Goal: Check status: Check status

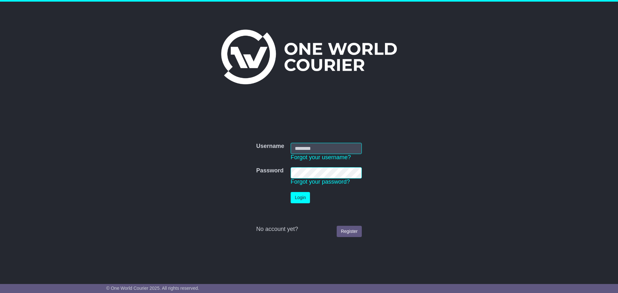
type input "******"
click at [301, 199] on button "Login" at bounding box center [300, 197] width 19 height 11
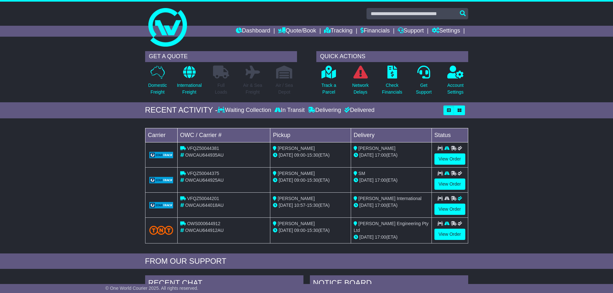
click at [249, 110] on div "Waiting Collection" at bounding box center [245, 110] width 55 height 7
click at [240, 110] on div "Waiting Collection" at bounding box center [245, 110] width 55 height 7
click at [218, 113] on div "RECENT ACTIVITY -" at bounding box center [181, 110] width 73 height 9
click at [449, 111] on icon "button" at bounding box center [449, 110] width 4 height 4
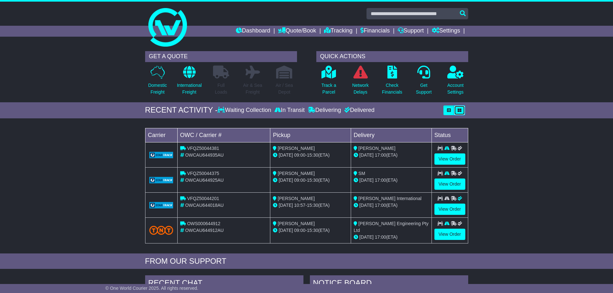
drag, startPoint x: 461, startPoint y: 109, endPoint x: 471, endPoint y: 116, distance: 12.7
click at [461, 109] on icon "button" at bounding box center [460, 110] width 4 height 4
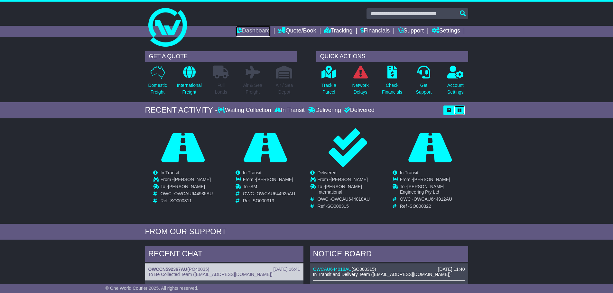
click at [257, 30] on link "Dashboard" at bounding box center [253, 31] width 34 height 11
click at [157, 72] on icon at bounding box center [158, 72] width 14 height 13
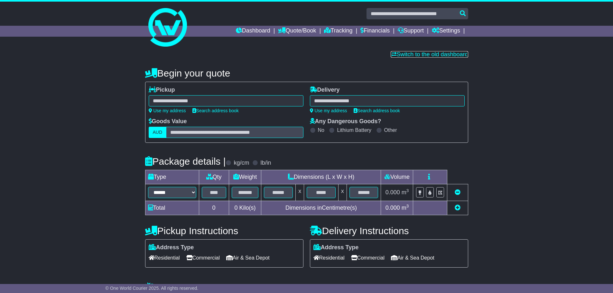
drag, startPoint x: 395, startPoint y: 53, endPoint x: 410, endPoint y: 65, distance: 19.1
click at [395, 53] on link "Switch to the old dashboard" at bounding box center [429, 54] width 77 height 6
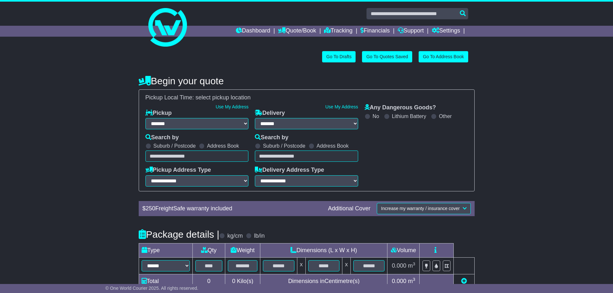
select select "**"
click at [330, 31] on link "Tracking" at bounding box center [338, 31] width 28 height 11
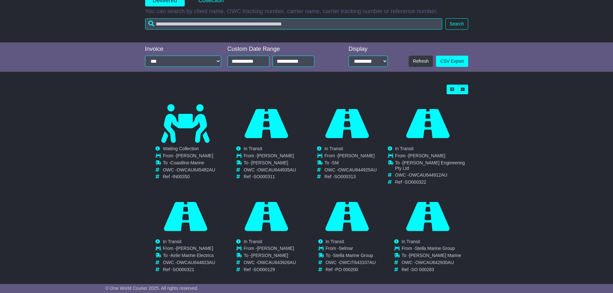
scroll to position [107, 0]
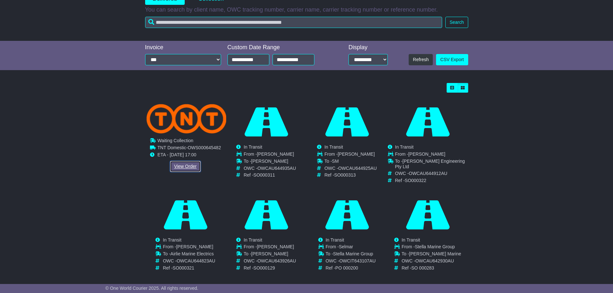
click at [184, 167] on link "View Order" at bounding box center [185, 166] width 31 height 11
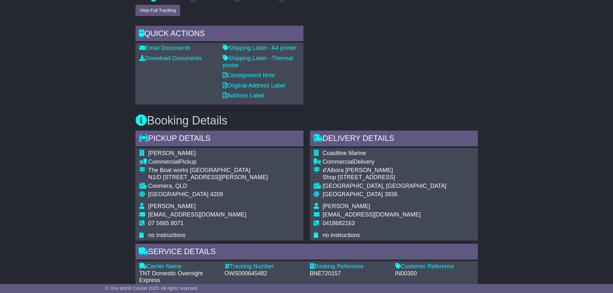
scroll to position [279, 0]
